Goal: Information Seeking & Learning: Learn about a topic

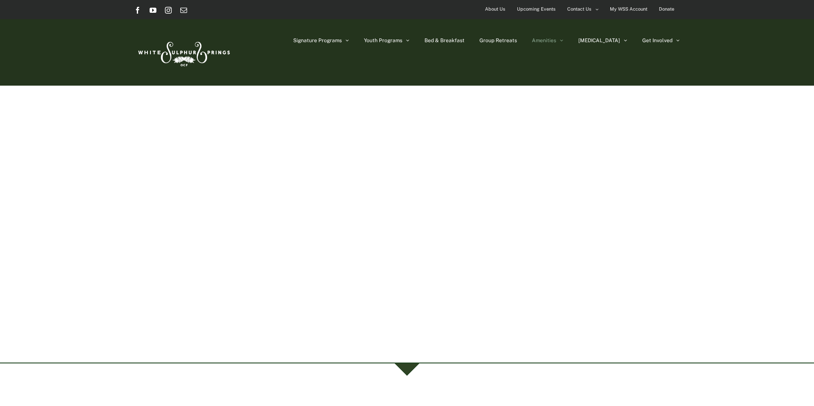
click at [563, 41] on link "Amenities" at bounding box center [548, 40] width 32 height 43
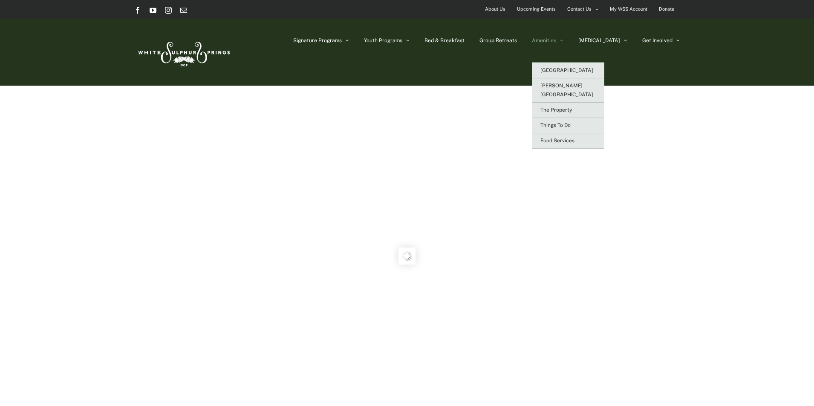
click at [563, 43] on link "Amenities" at bounding box center [548, 40] width 32 height 43
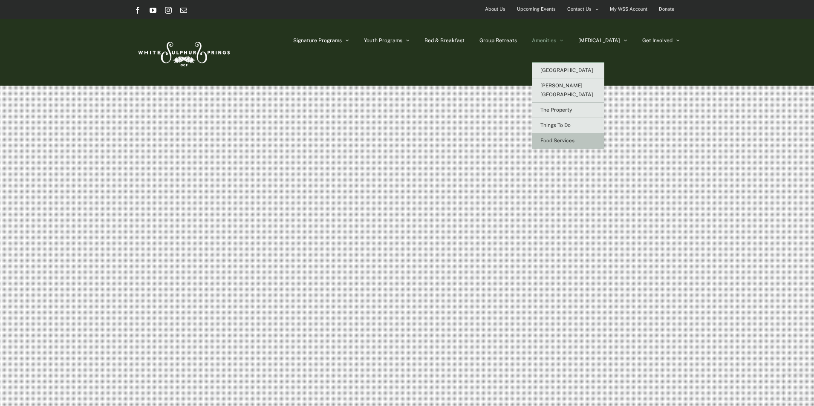
click at [574, 138] on span "Food Services" at bounding box center [557, 141] width 34 height 6
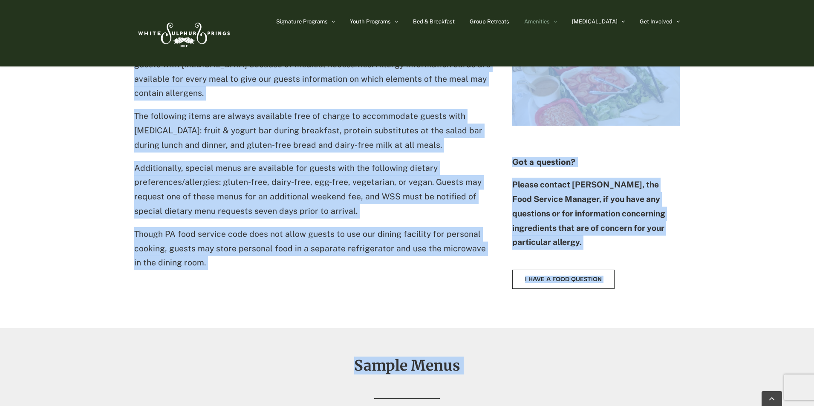
scroll to position [729, 0]
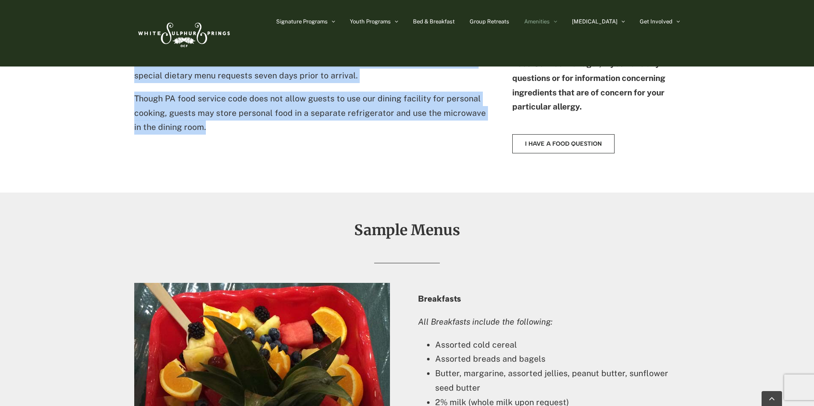
drag, startPoint x: 291, startPoint y: 130, endPoint x: 285, endPoint y: 126, distance: 6.9
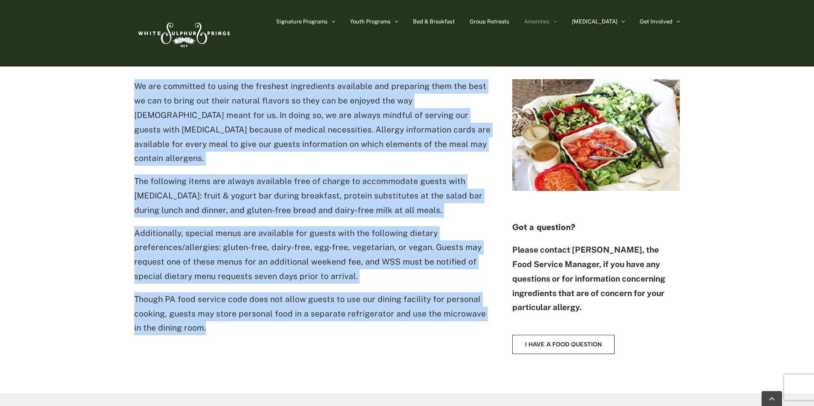
scroll to position [516, 0]
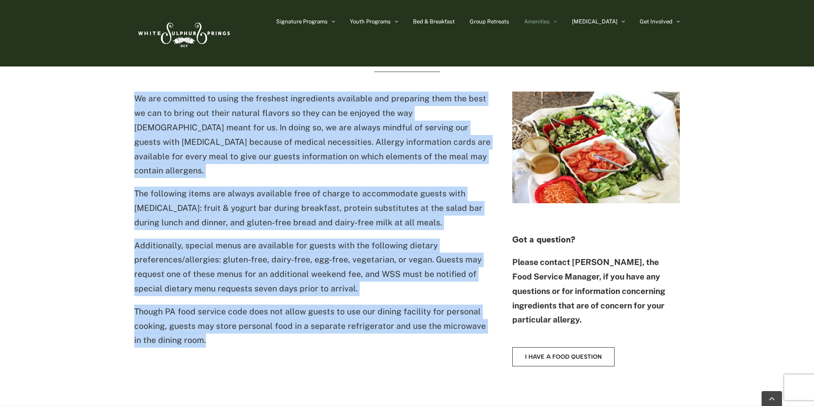
copy div "Accommodating [MEDICAL_DATA] We are committed to using the freshest ingredients…"
click at [101, 289] on div "Accommodating [MEDICAL_DATA] We are committed to using the freshest ingredients…" at bounding box center [407, 204] width 814 height 404
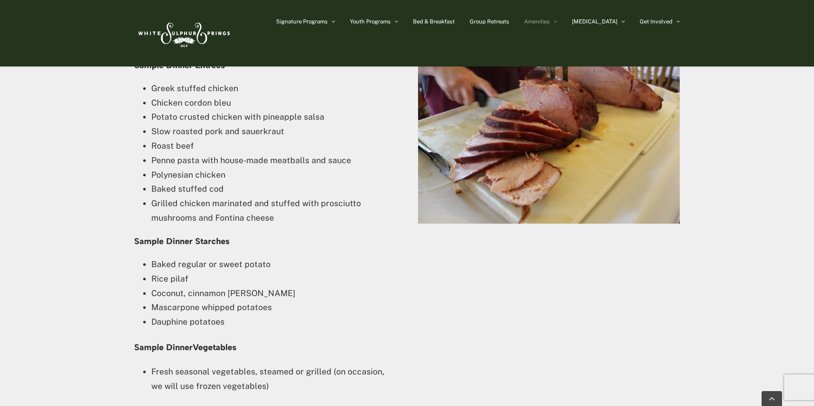
scroll to position [1880, 0]
